Goal: Task Accomplishment & Management: Use online tool/utility

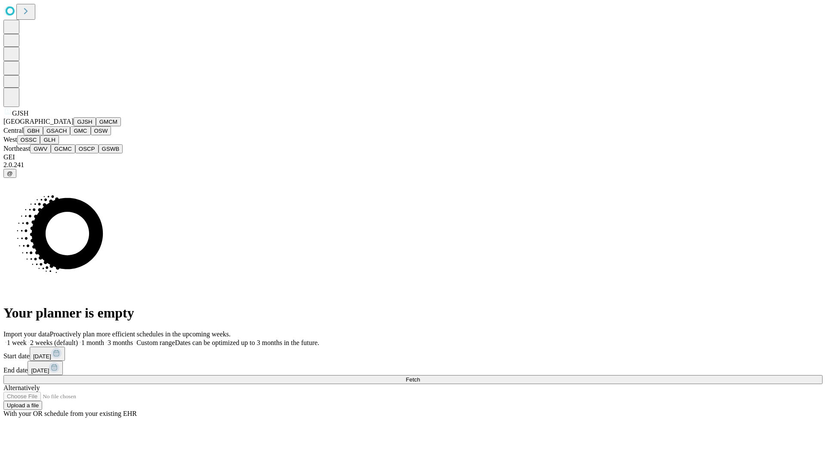
click at [74, 126] on button "GJSH" at bounding box center [85, 121] width 22 height 9
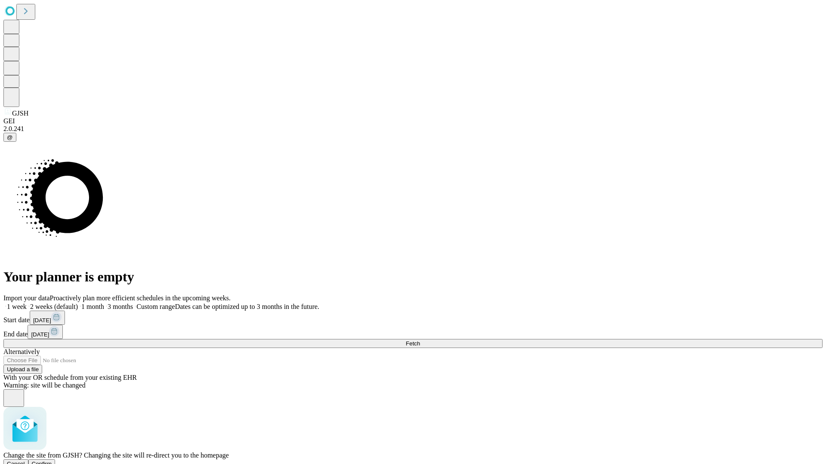
click at [52, 461] on span "Confirm" at bounding box center [42, 464] width 20 height 6
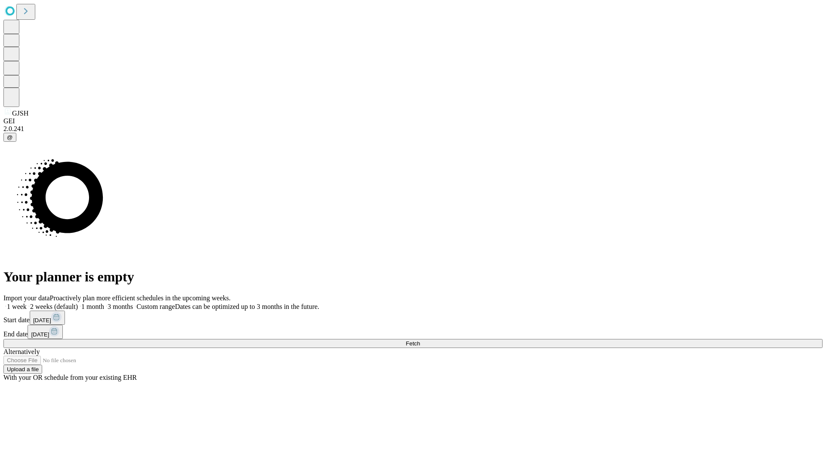
click at [104, 303] on label "1 month" at bounding box center [91, 306] width 26 height 7
click at [420, 341] on span "Fetch" at bounding box center [413, 344] width 14 height 6
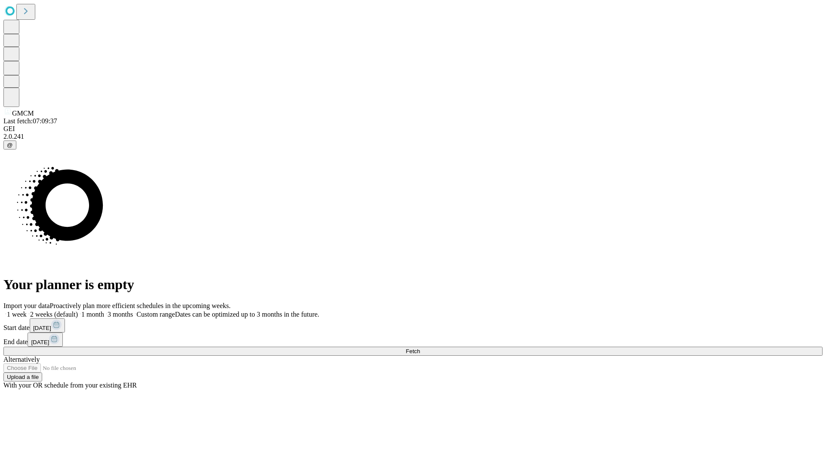
click at [104, 311] on label "1 month" at bounding box center [91, 314] width 26 height 7
click at [420, 348] on span "Fetch" at bounding box center [413, 351] width 14 height 6
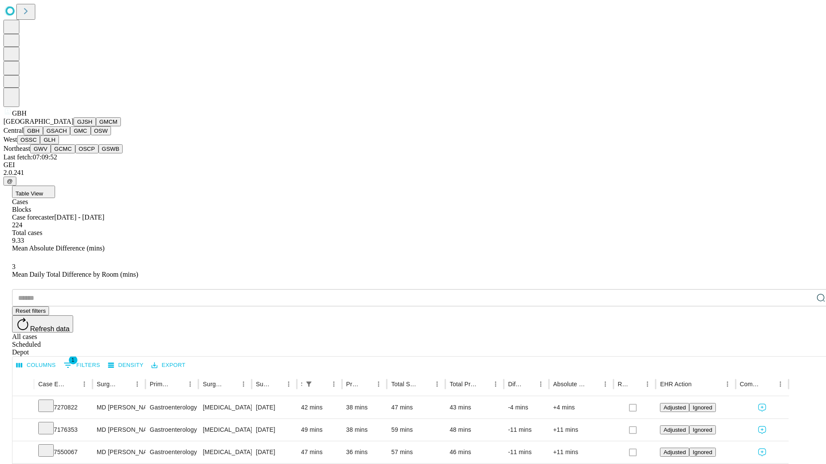
click at [67, 135] on button "GSACH" at bounding box center [56, 130] width 27 height 9
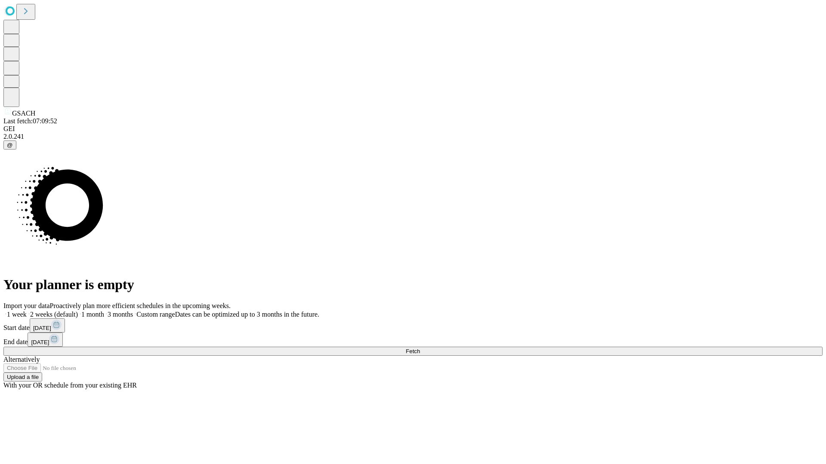
click at [104, 311] on label "1 month" at bounding box center [91, 314] width 26 height 7
click at [420, 348] on span "Fetch" at bounding box center [413, 351] width 14 height 6
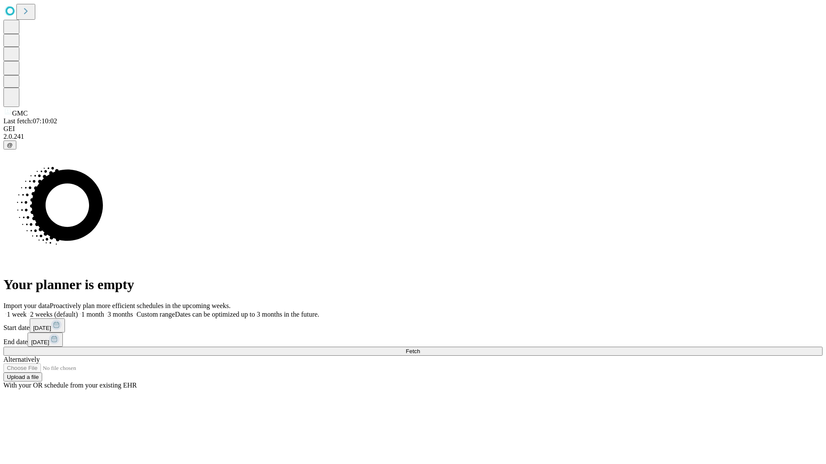
click at [104, 311] on label "1 month" at bounding box center [91, 314] width 26 height 7
click at [420, 348] on span "Fetch" at bounding box center [413, 351] width 14 height 6
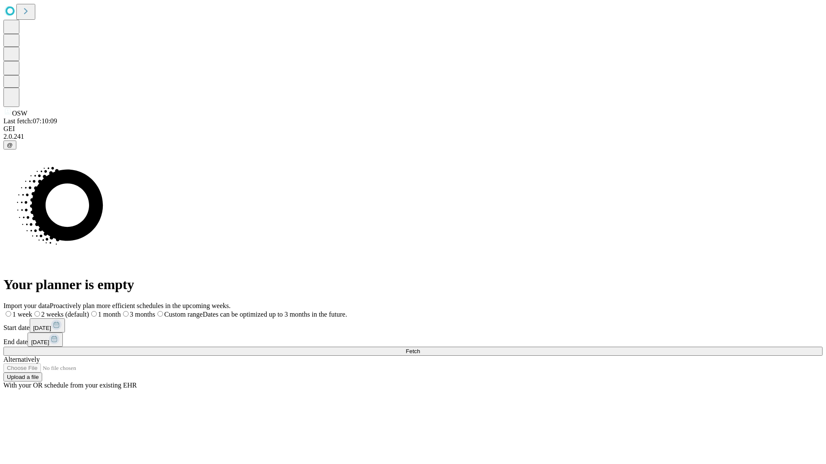
click at [121, 311] on label "1 month" at bounding box center [105, 314] width 32 height 7
click at [420, 348] on span "Fetch" at bounding box center [413, 351] width 14 height 6
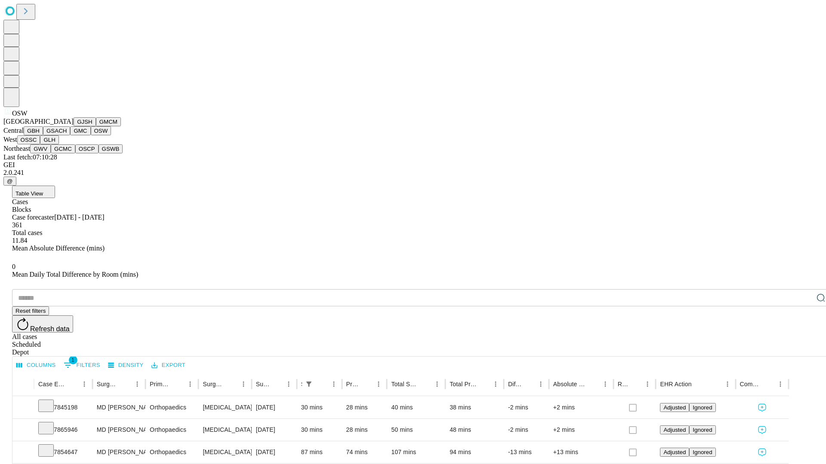
click at [40, 144] on button "OSSC" at bounding box center [28, 139] width 23 height 9
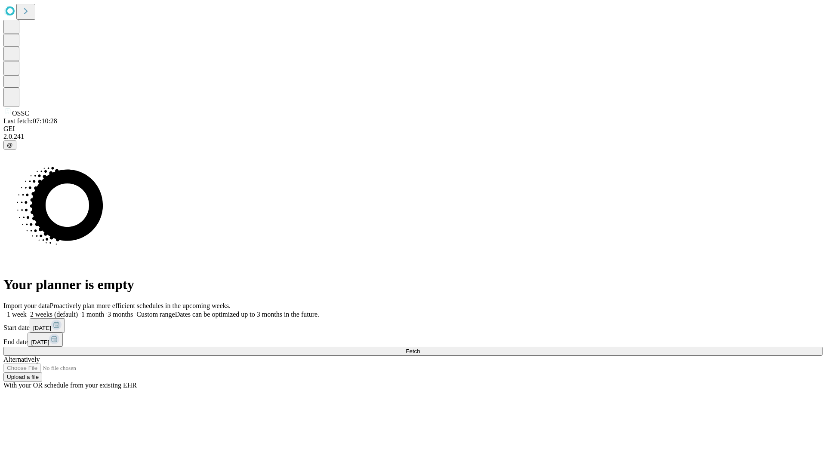
click at [420, 348] on span "Fetch" at bounding box center [413, 351] width 14 height 6
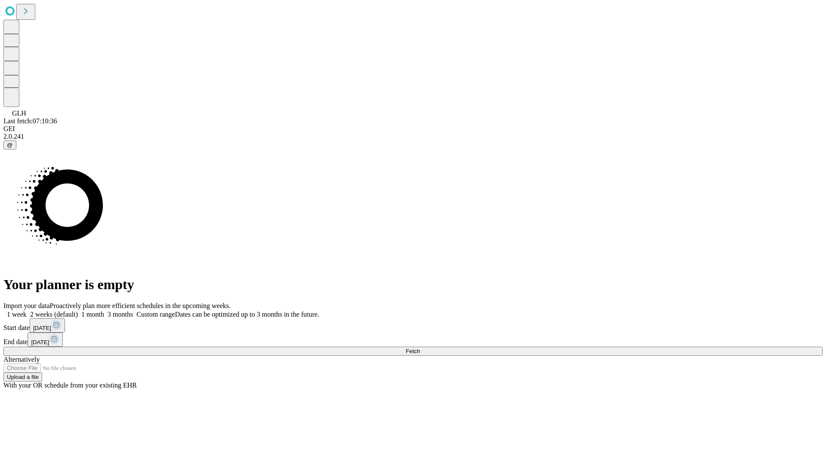
click at [104, 311] on label "1 month" at bounding box center [91, 314] width 26 height 7
click at [420, 348] on span "Fetch" at bounding box center [413, 351] width 14 height 6
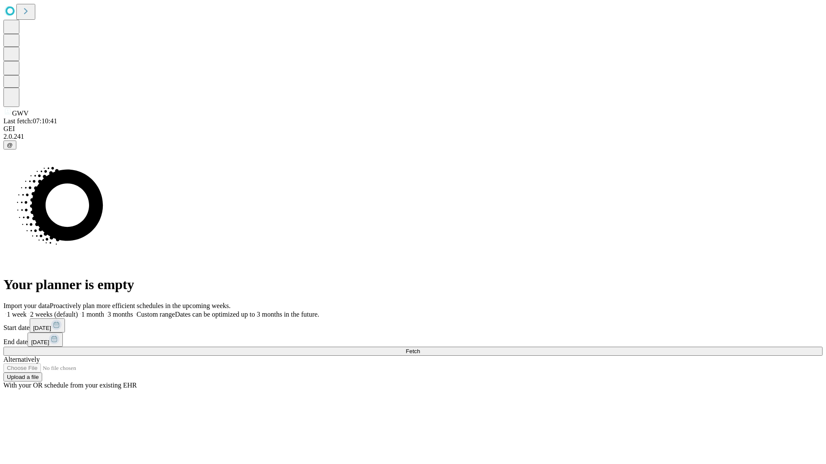
click at [104, 311] on label "1 month" at bounding box center [91, 314] width 26 height 7
click at [420, 348] on span "Fetch" at bounding box center [413, 351] width 14 height 6
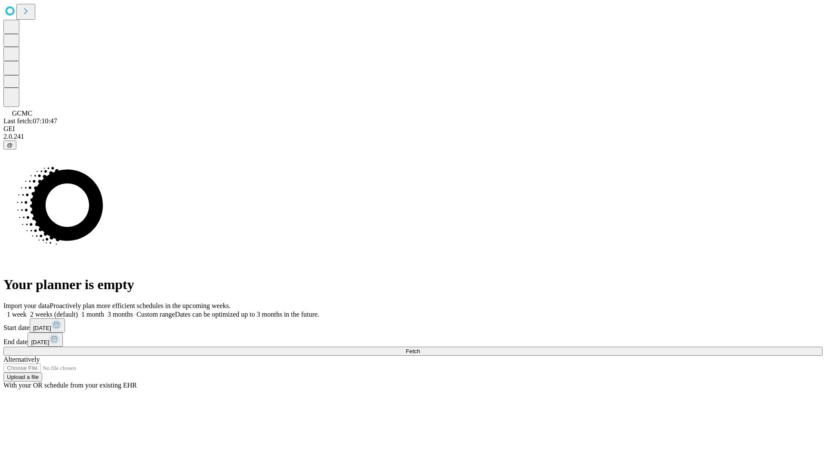
click at [104, 311] on label "1 month" at bounding box center [91, 314] width 26 height 7
click at [420, 348] on span "Fetch" at bounding box center [413, 351] width 14 height 6
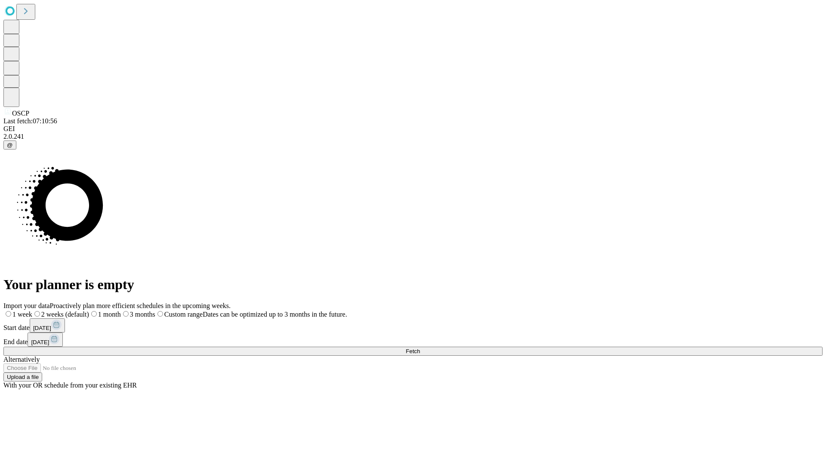
click at [121, 311] on label "1 month" at bounding box center [105, 314] width 32 height 7
click at [420, 348] on span "Fetch" at bounding box center [413, 351] width 14 height 6
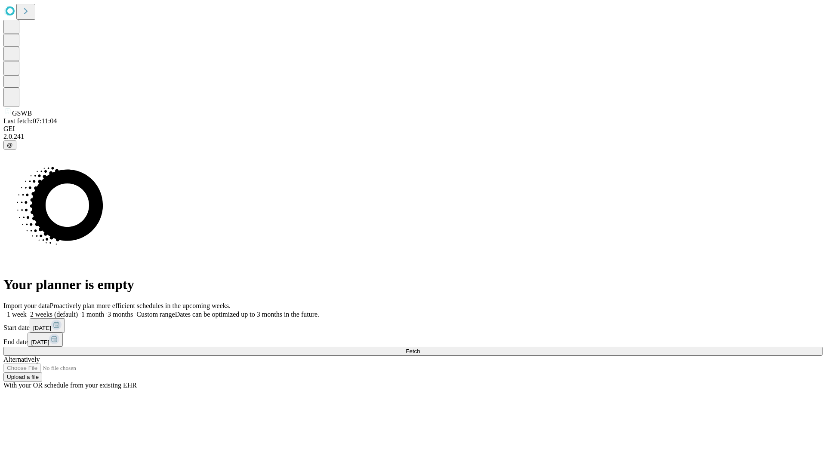
click at [104, 311] on label "1 month" at bounding box center [91, 314] width 26 height 7
click at [420, 348] on span "Fetch" at bounding box center [413, 351] width 14 height 6
